Goal: Information Seeking & Learning: Learn about a topic

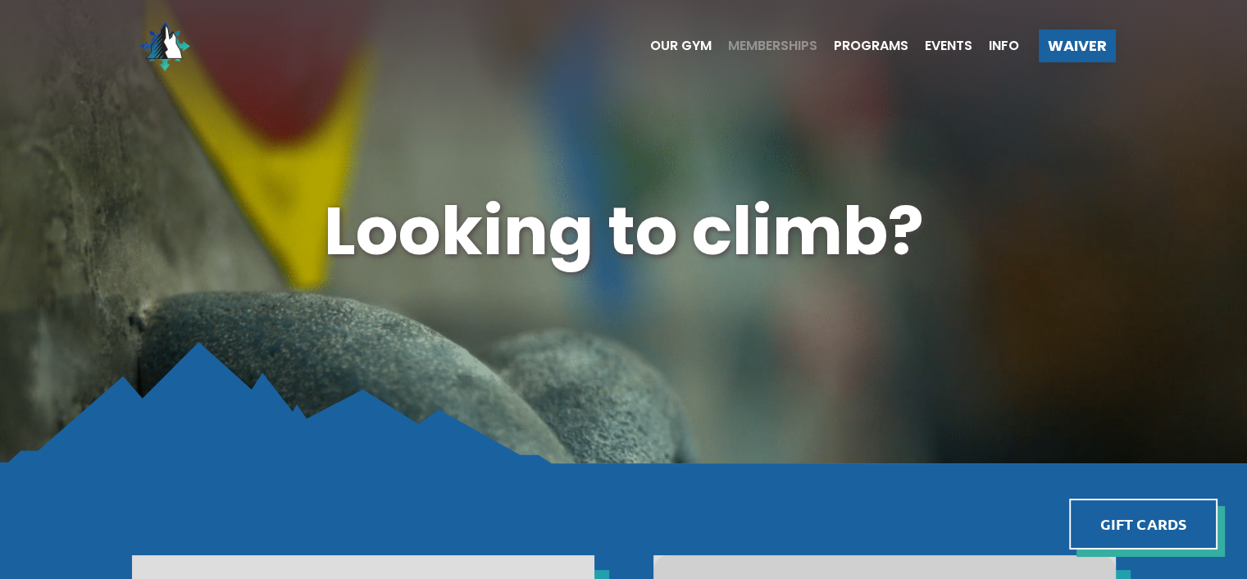
click at [775, 44] on span "Memberships" at bounding box center [772, 45] width 89 height 13
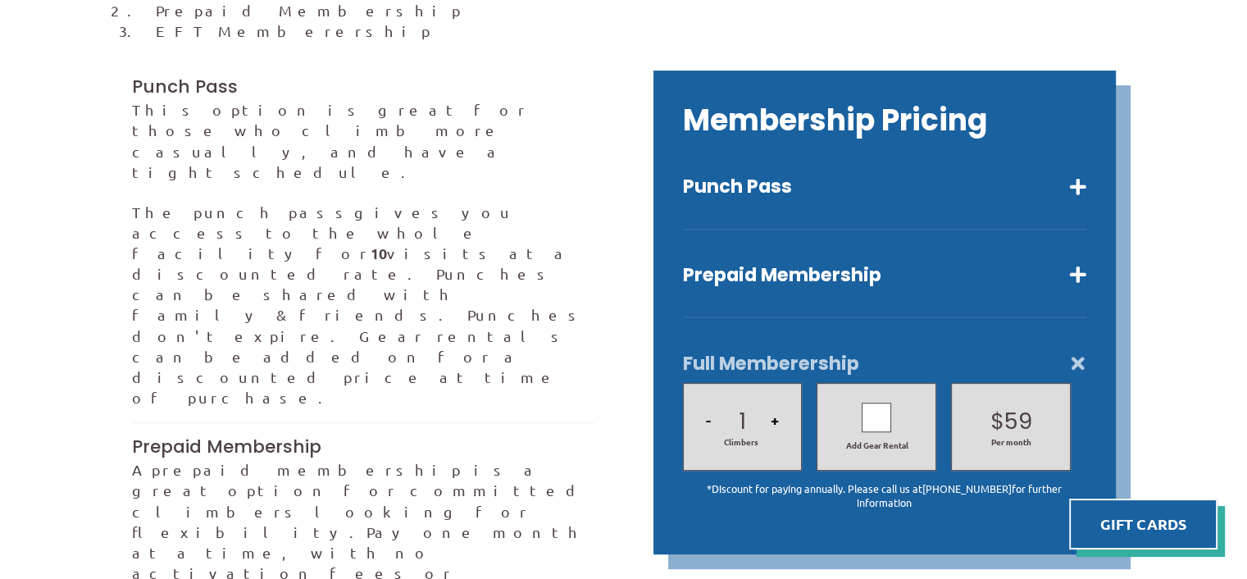
scroll to position [457, 0]
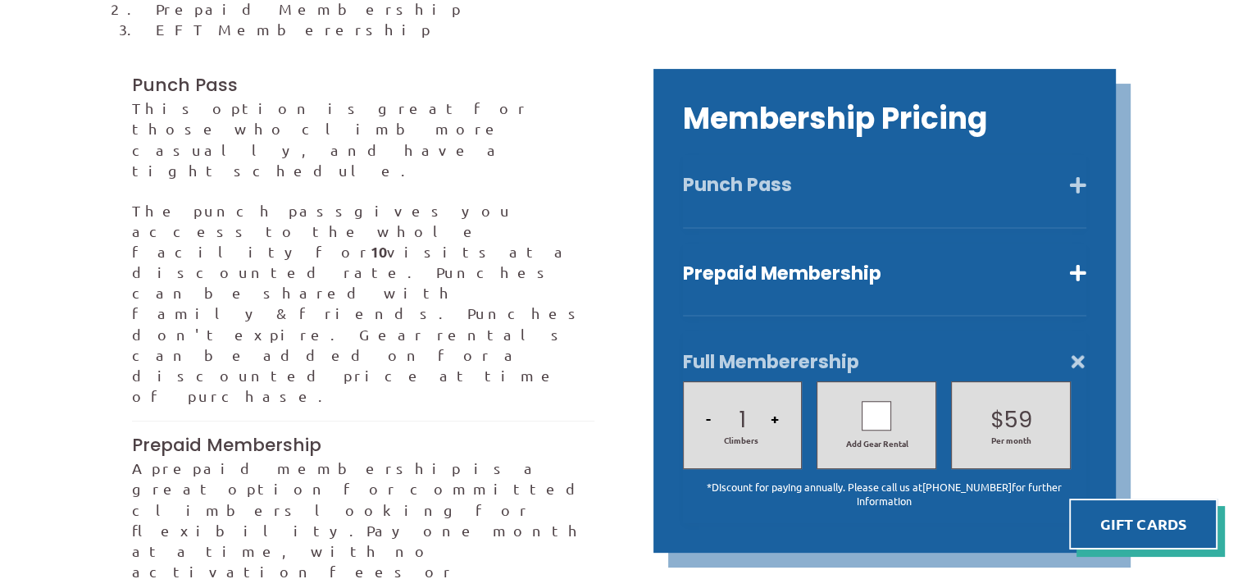
click at [865, 173] on button "Punch Pass" at bounding box center [884, 185] width 403 height 24
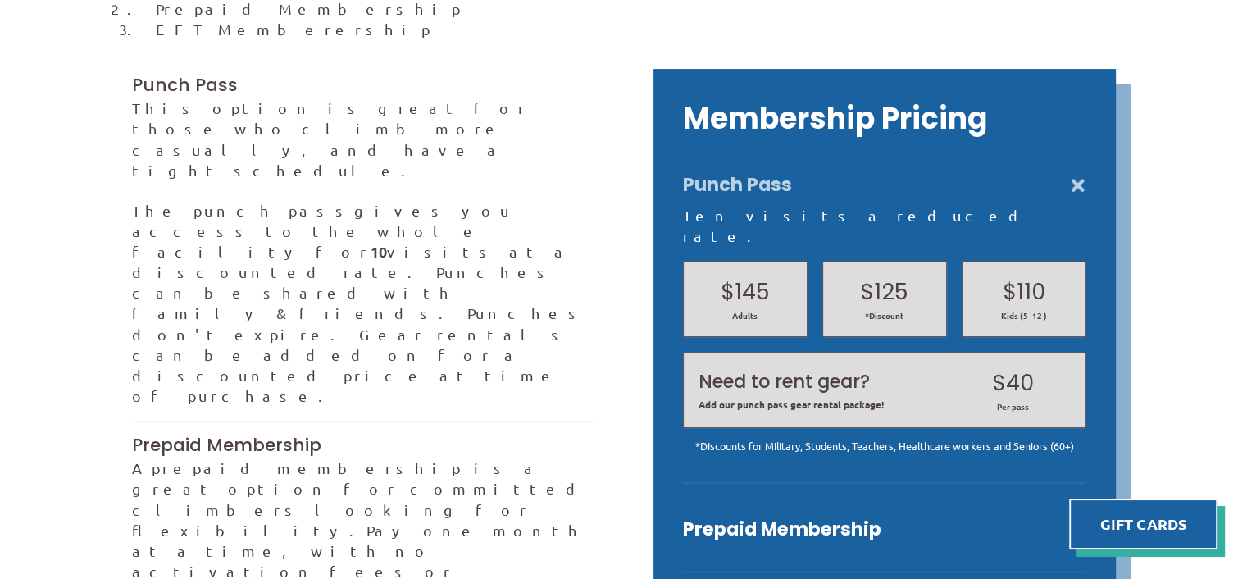
click at [865, 173] on button "Punch Pass" at bounding box center [884, 185] width 403 height 24
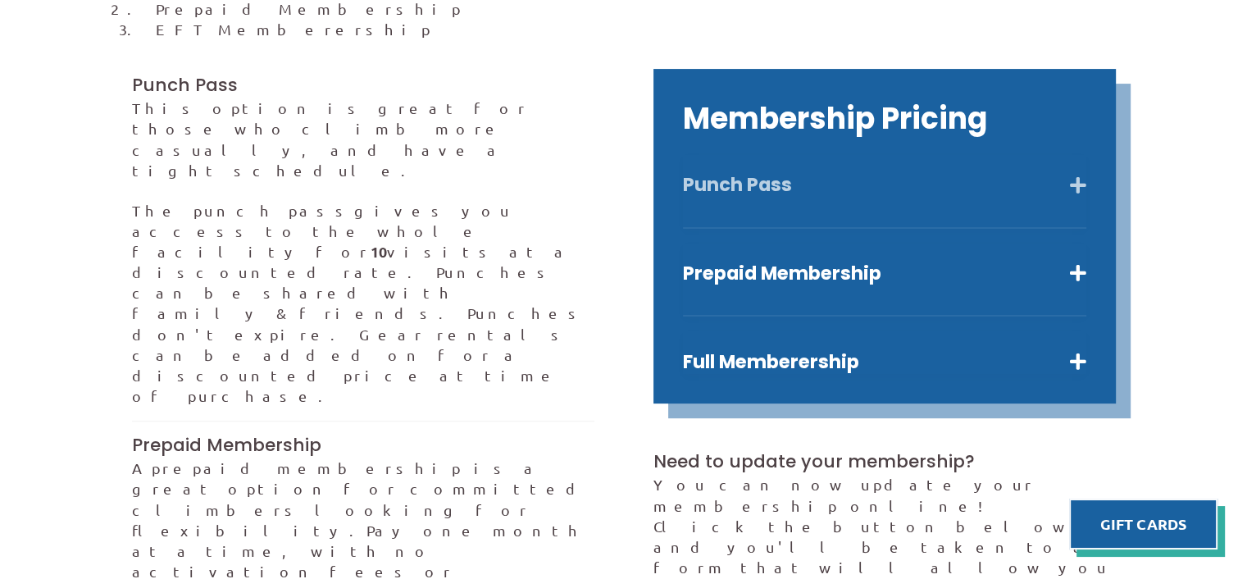
click at [865, 173] on button "Punch Pass" at bounding box center [884, 185] width 403 height 24
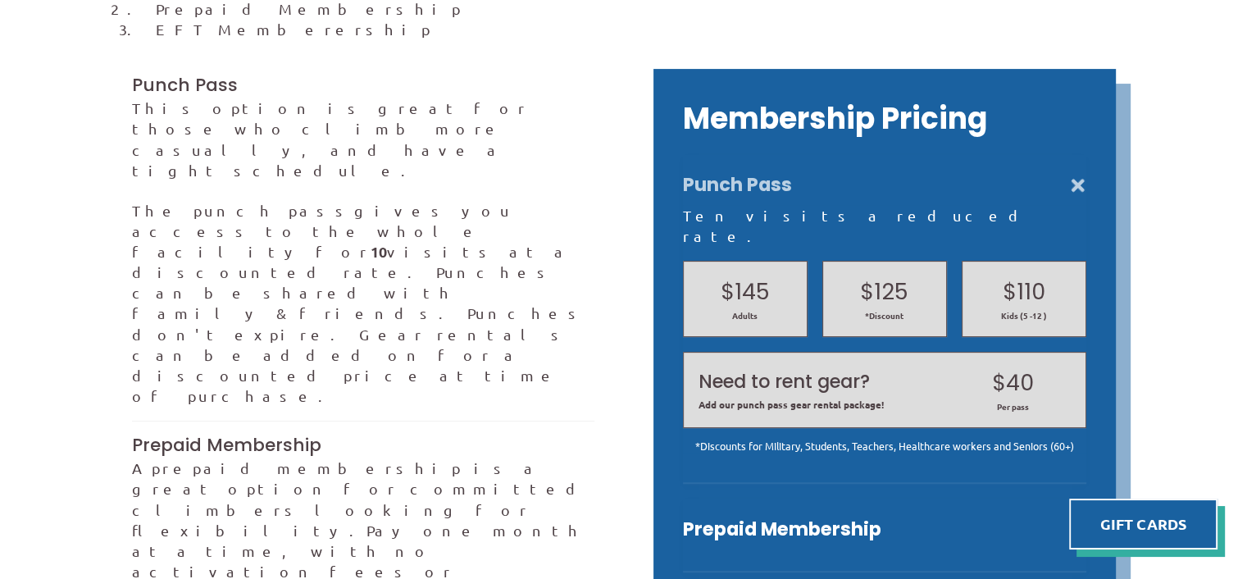
click at [865, 173] on button "Punch Pass" at bounding box center [884, 185] width 403 height 24
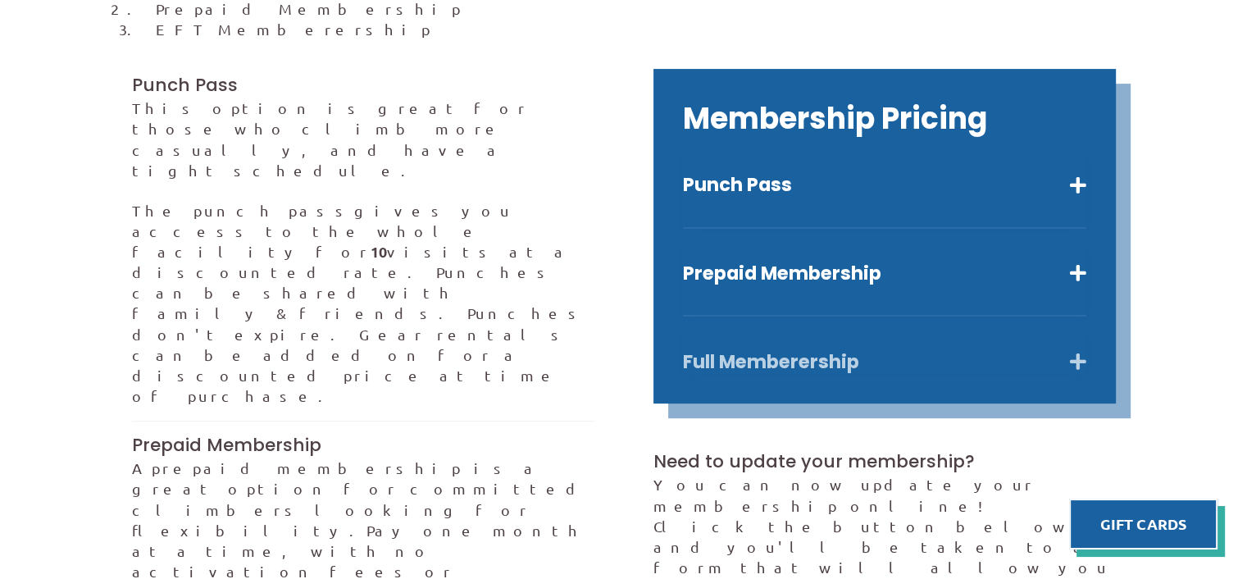
click at [813, 350] on button "Full Memberership" at bounding box center [884, 362] width 403 height 24
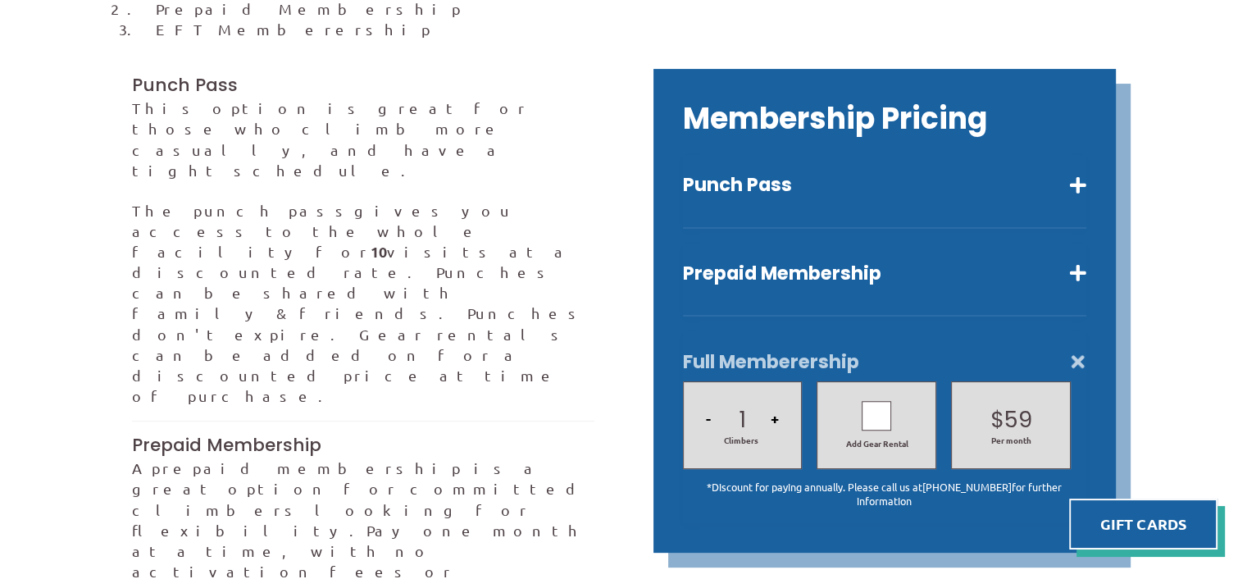
click at [813, 350] on button "Full Memberership" at bounding box center [884, 362] width 403 height 24
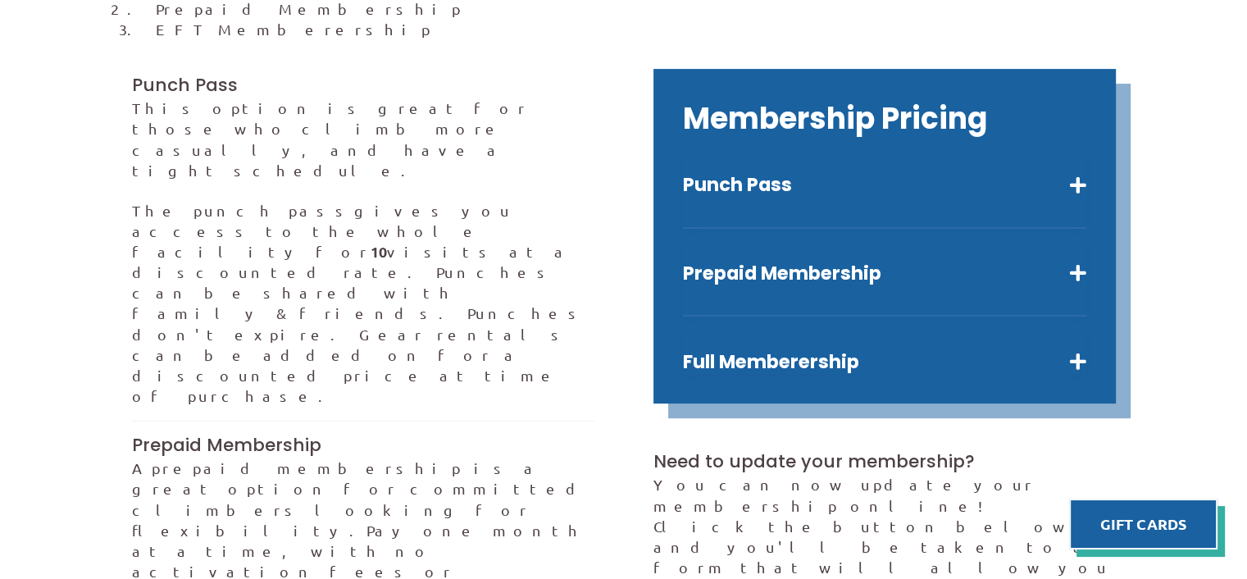
click at [807, 265] on div "Prepaid Membership Unlimited visits for one month. $80 Adults $64 Kids (5 -12 )…" at bounding box center [884, 280] width 403 height 74
click at [804, 261] on button "Prepaid Membership" at bounding box center [884, 273] width 403 height 24
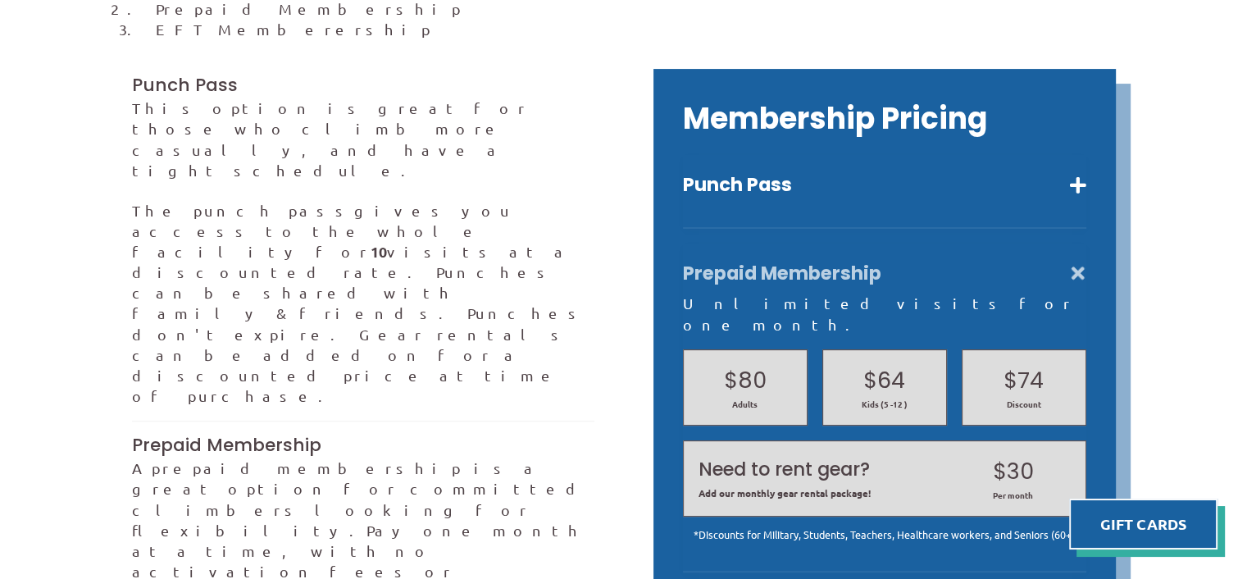
click at [804, 261] on button "Prepaid Membership" at bounding box center [884, 273] width 403 height 24
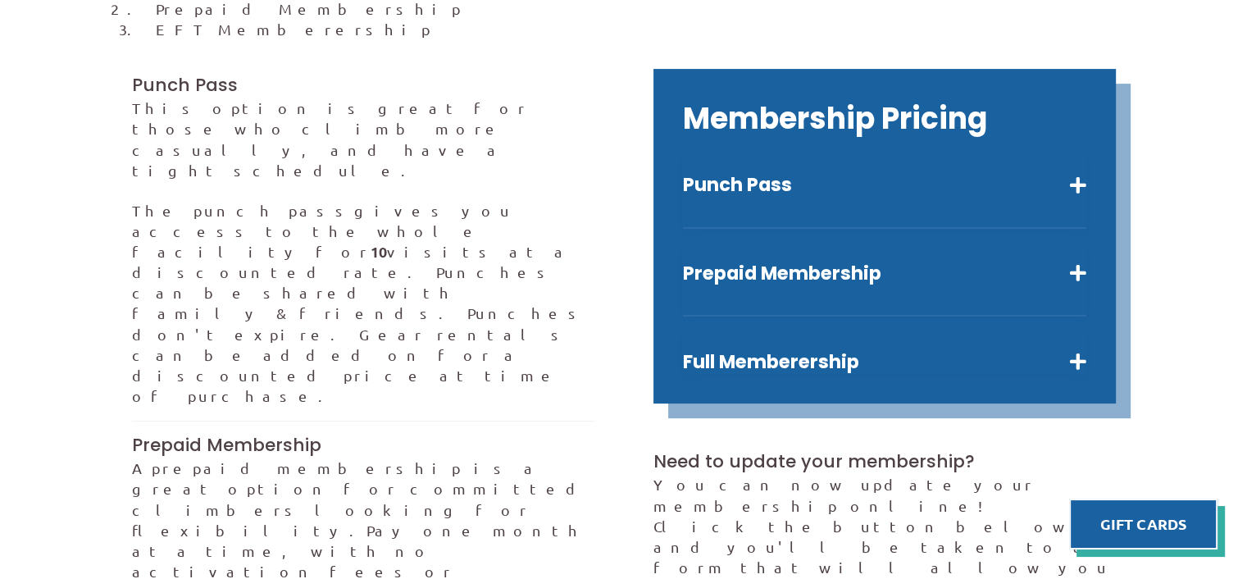
click at [809, 331] on div "Full Memberership 1 - Climbers + Add Gear Rental $ 59 $ 79 Per month *Discount …" at bounding box center [884, 352] width 403 height 43
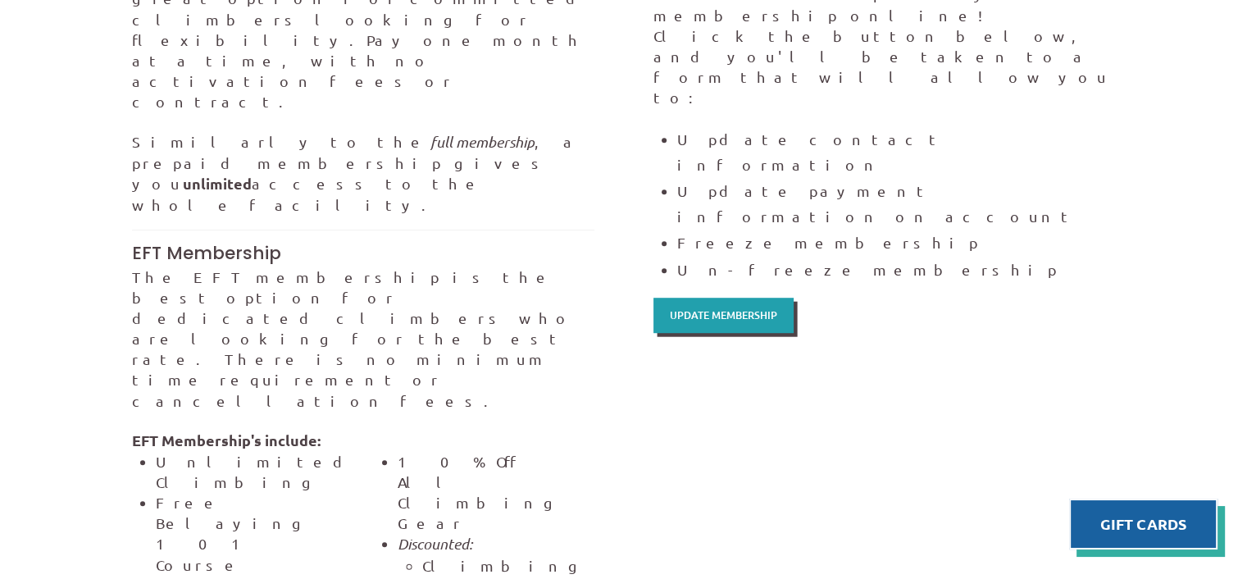
scroll to position [951, 0]
